Goal: Task Accomplishment & Management: Manage account settings

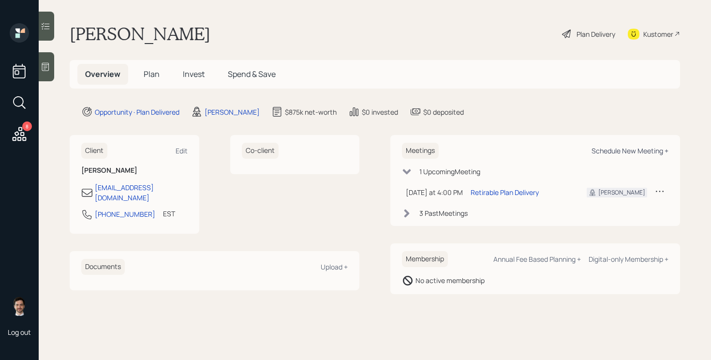
click at [633, 151] on div "Schedule New Meeting +" at bounding box center [630, 150] width 77 height 9
select select "ef6b64e1-8f62-4a74-b865-a7df4b35b836"
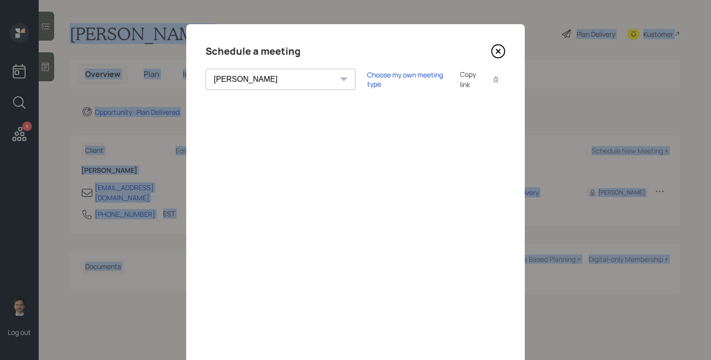
drag, startPoint x: 213, startPoint y: 30, endPoint x: 181, endPoint y: -26, distance: 65.2
click at [181, 0] on html "8 Log out Jayant Shahani Plan Delivery Kustomer Overview Plan Invest Spend & Sa…" at bounding box center [355, 180] width 711 height 360
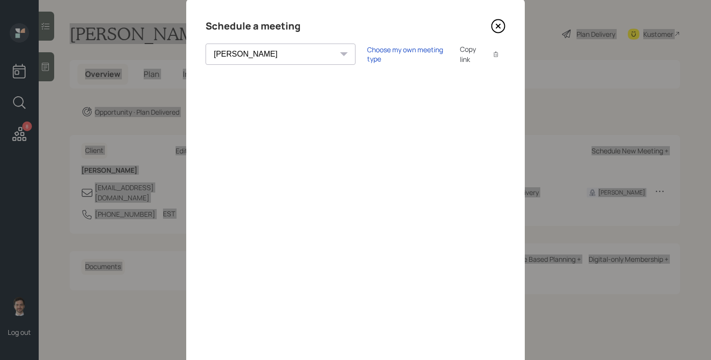
scroll to position [27, 0]
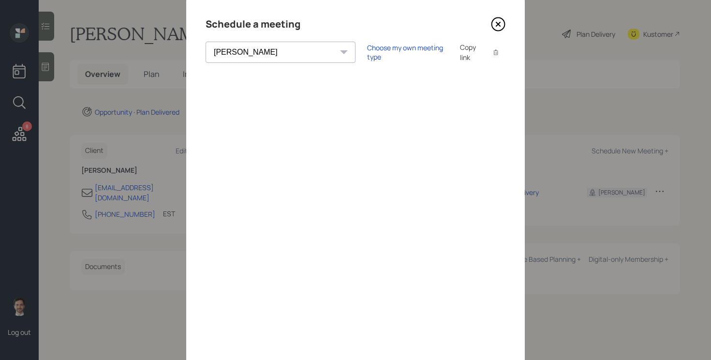
click at [493, 22] on icon at bounding box center [498, 24] width 15 height 15
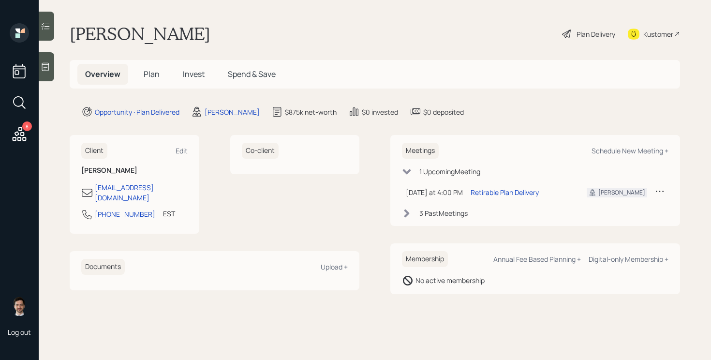
click at [16, 127] on icon at bounding box center [19, 133] width 17 height 17
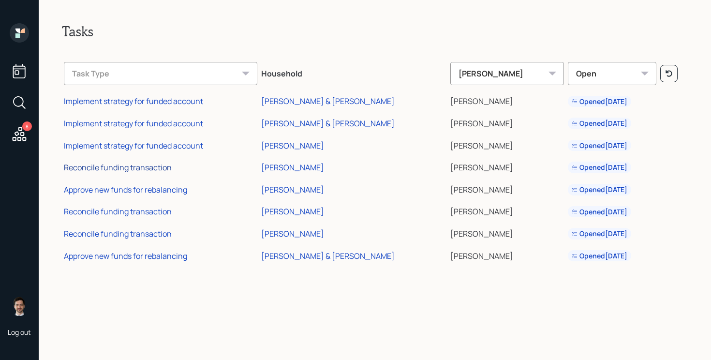
click at [148, 167] on div "Reconcile funding transaction" at bounding box center [118, 167] width 108 height 11
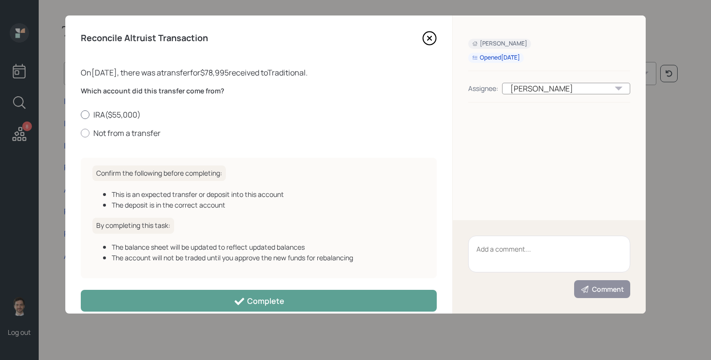
click at [123, 114] on label "IRA ( $55,000 )" at bounding box center [259, 114] width 356 height 11
click at [81, 114] on input "IRA ( $55,000 )" at bounding box center [80, 114] width 0 height 0
radio input "true"
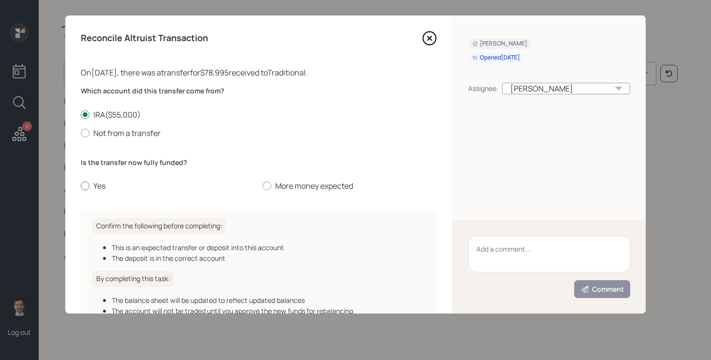
click at [101, 184] on label "Yes" at bounding box center [168, 185] width 174 height 11
click at [81, 186] on input "Yes" at bounding box center [80, 186] width 0 height 0
radio input "true"
click at [283, 186] on label "More money expected" at bounding box center [350, 185] width 174 height 11
click at [263, 186] on input "More money expected" at bounding box center [262, 186] width 0 height 0
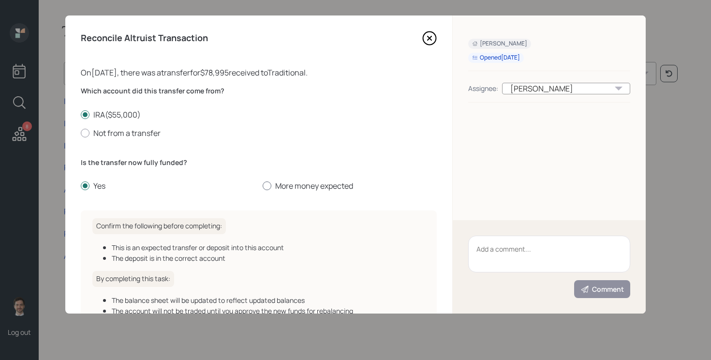
radio input "true"
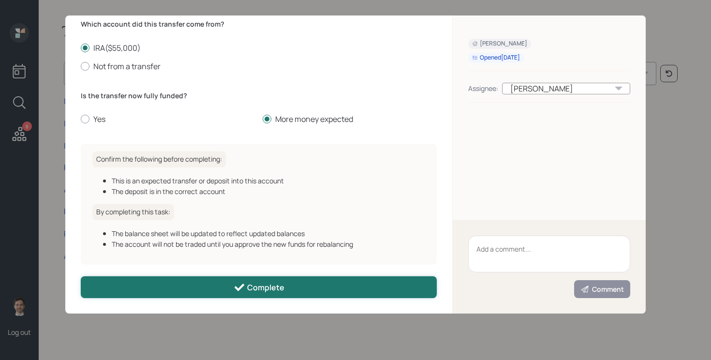
click at [210, 289] on button "Complete" at bounding box center [259, 287] width 356 height 22
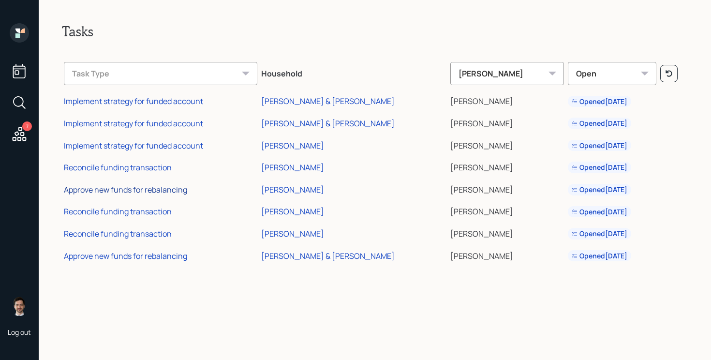
click at [128, 187] on div "Approve new funds for rebalancing" at bounding box center [125, 189] width 123 height 11
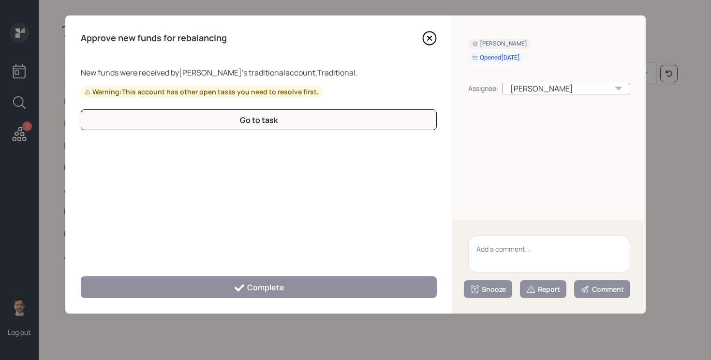
click at [430, 41] on icon at bounding box center [429, 38] width 15 height 15
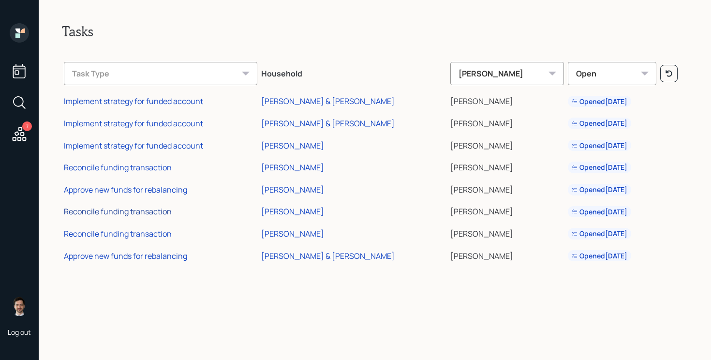
click at [136, 211] on div "Reconcile funding transaction" at bounding box center [118, 211] width 108 height 11
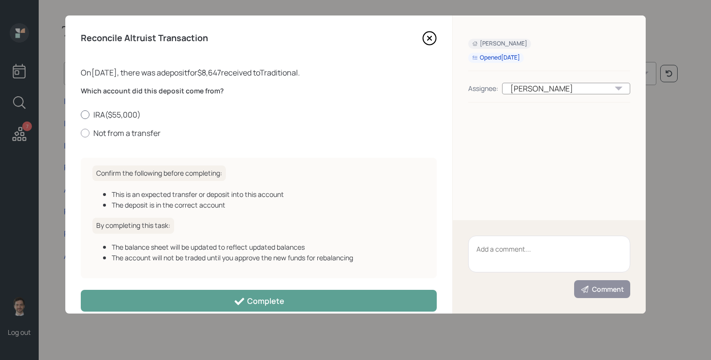
click at [121, 112] on label "IRA ( $55,000 )" at bounding box center [259, 114] width 356 height 11
click at [81, 114] on input "IRA ( $55,000 )" at bounding box center [80, 114] width 0 height 0
radio input "true"
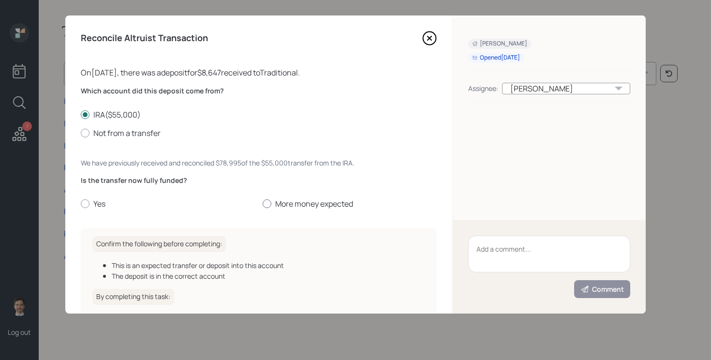
click at [312, 200] on label "More money expected" at bounding box center [350, 203] width 174 height 11
click at [263, 204] on input "More money expected" at bounding box center [262, 204] width 0 height 0
radio input "true"
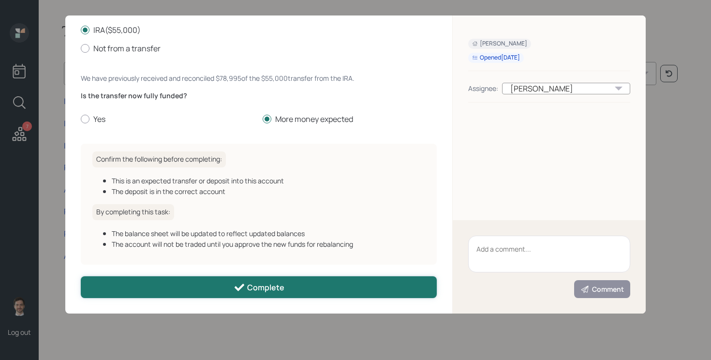
click at [223, 289] on button "Complete" at bounding box center [259, 287] width 356 height 22
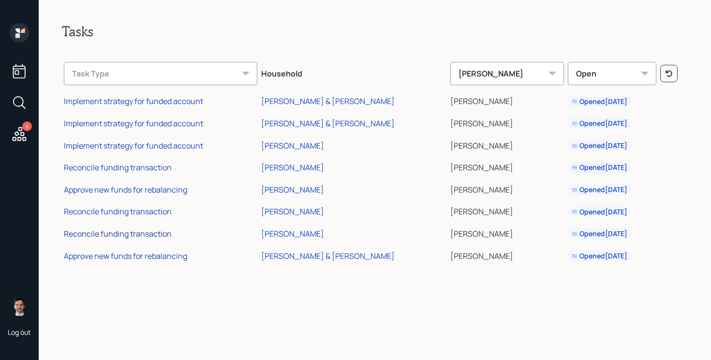
click at [121, 235] on div "Reconcile funding transaction" at bounding box center [118, 233] width 108 height 11
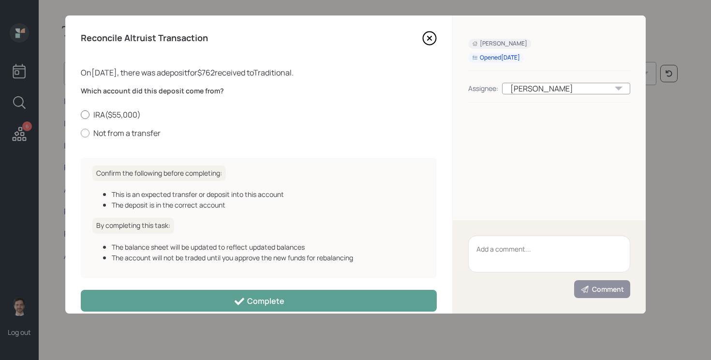
click at [113, 114] on label "IRA ( $55,000 )" at bounding box center [259, 114] width 356 height 11
click at [81, 114] on input "IRA ( $55,000 )" at bounding box center [80, 114] width 0 height 0
radio input "true"
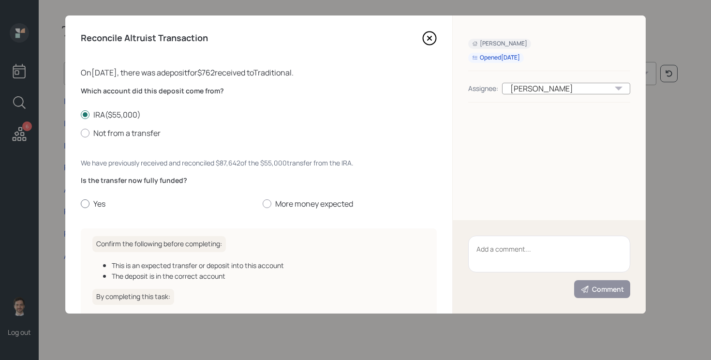
click at [95, 201] on label "Yes" at bounding box center [168, 203] width 174 height 11
click at [81, 204] on input "Yes" at bounding box center [80, 204] width 0 height 0
radio input "true"
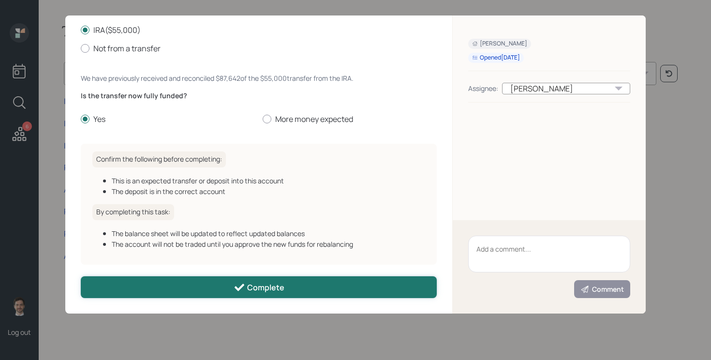
click at [250, 293] on button "Complete" at bounding box center [259, 287] width 356 height 22
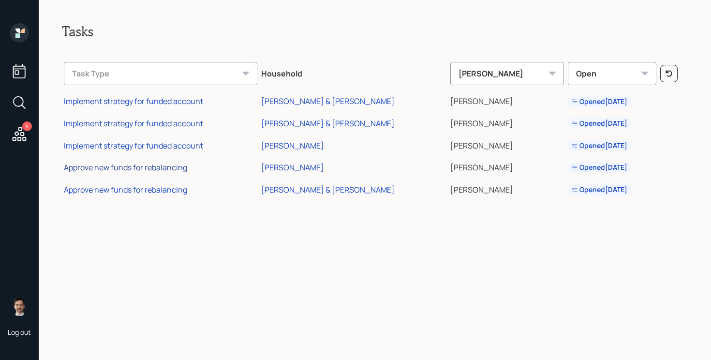
click at [133, 166] on div "Approve new funds for rebalancing" at bounding box center [125, 167] width 123 height 11
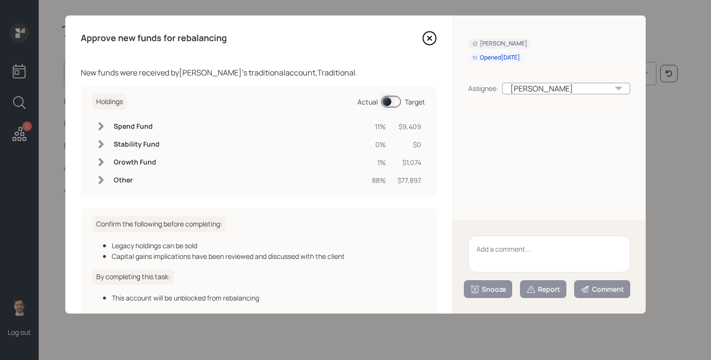
scroll to position [54, 0]
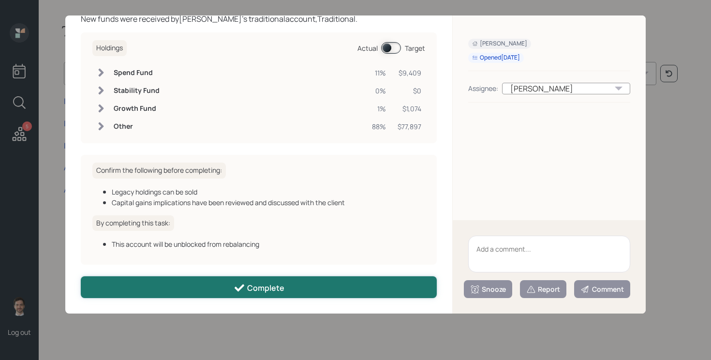
click at [244, 283] on icon at bounding box center [240, 288] width 12 height 12
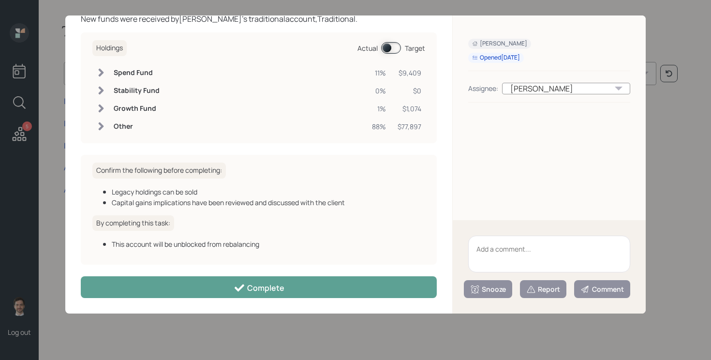
scroll to position [0, 0]
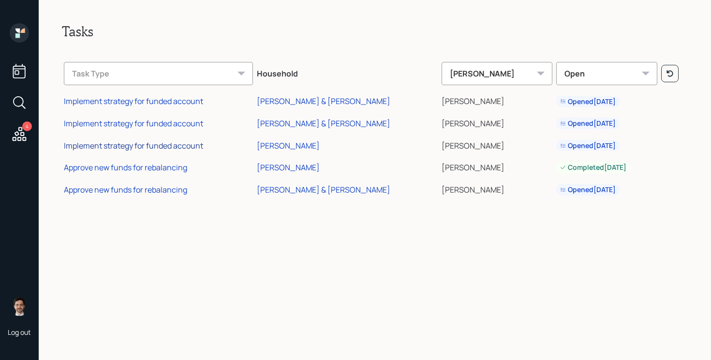
click at [137, 148] on div "Implement strategy for funded account" at bounding box center [133, 145] width 139 height 11
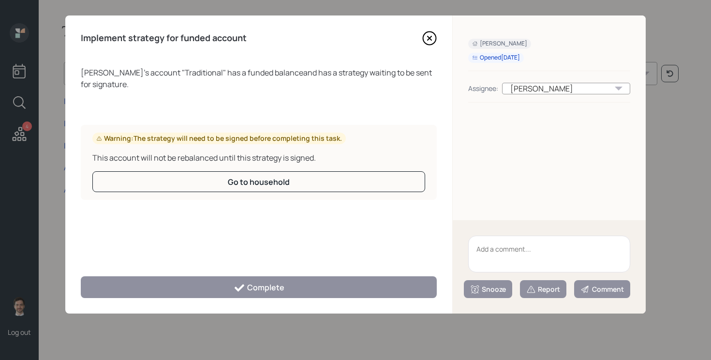
click at [432, 47] on div "Implement strategy for funded account [PERSON_NAME] 's account " Traditional " …" at bounding box center [258, 164] width 387 height 298
click at [430, 37] on icon at bounding box center [430, 38] width 4 height 4
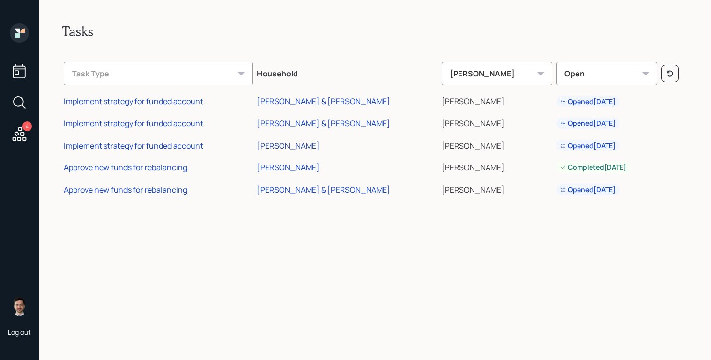
click at [309, 144] on div "[PERSON_NAME]" at bounding box center [288, 145] width 63 height 11
